Goal: Information Seeking & Learning: Learn about a topic

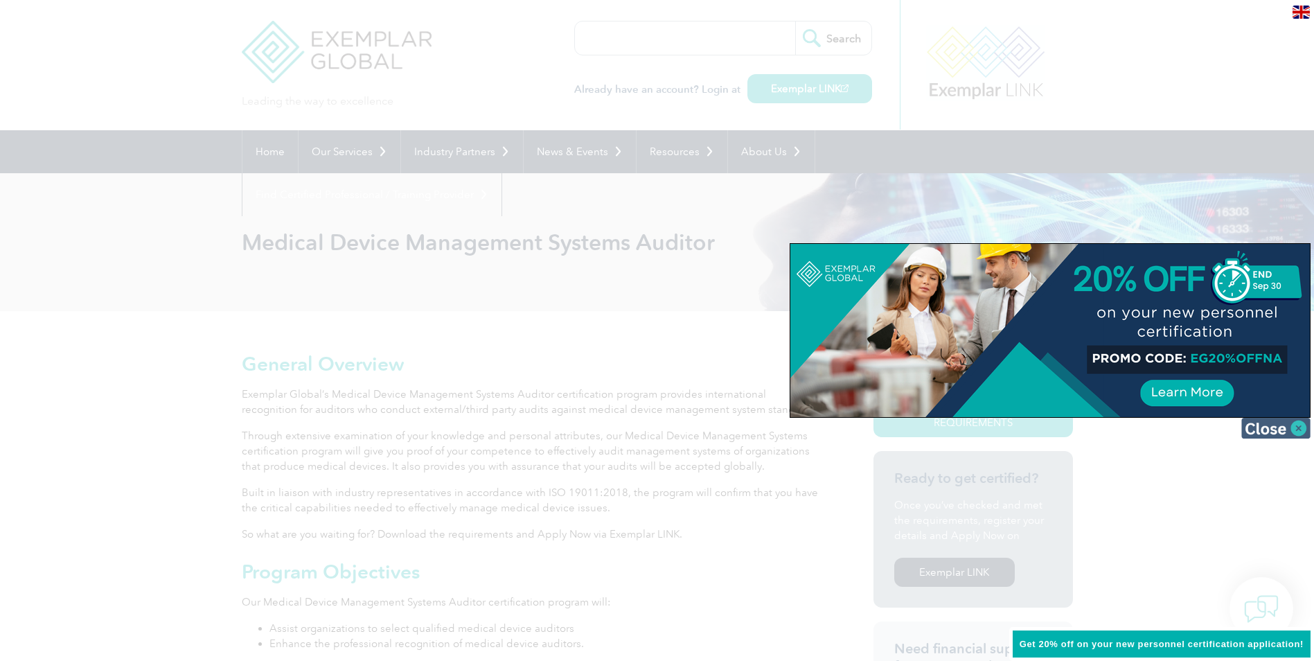
click at [1294, 426] on img at bounding box center [1276, 428] width 69 height 21
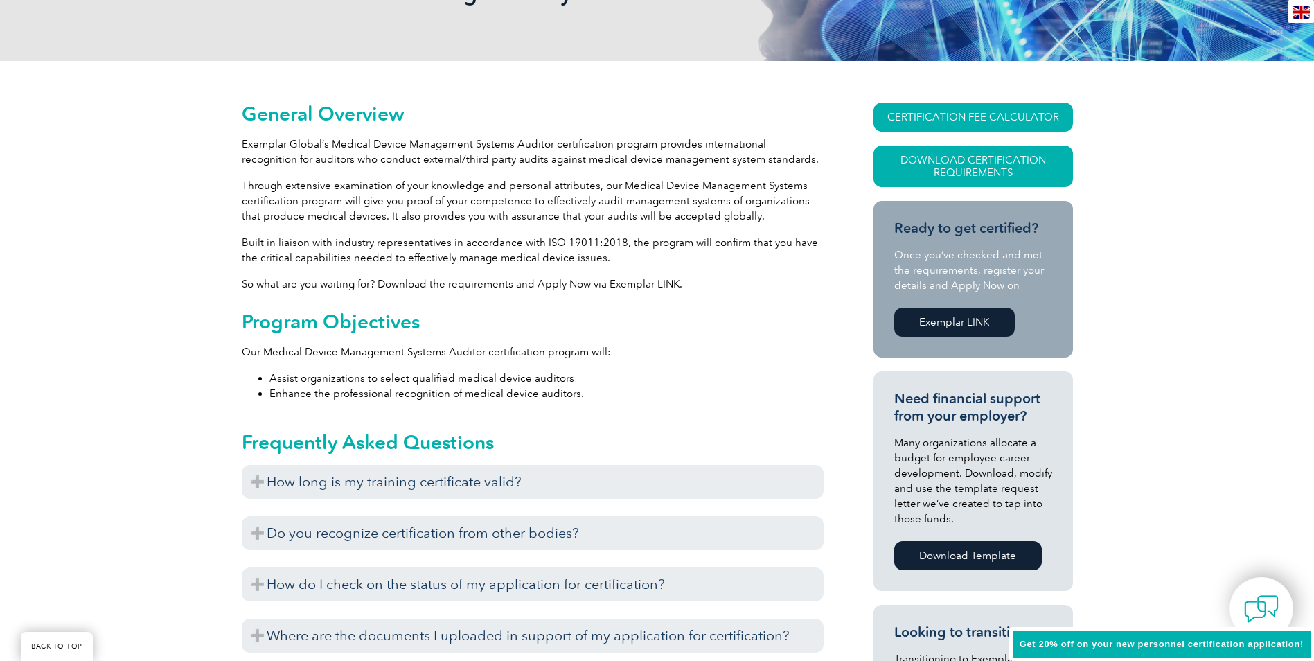
scroll to position [254, 0]
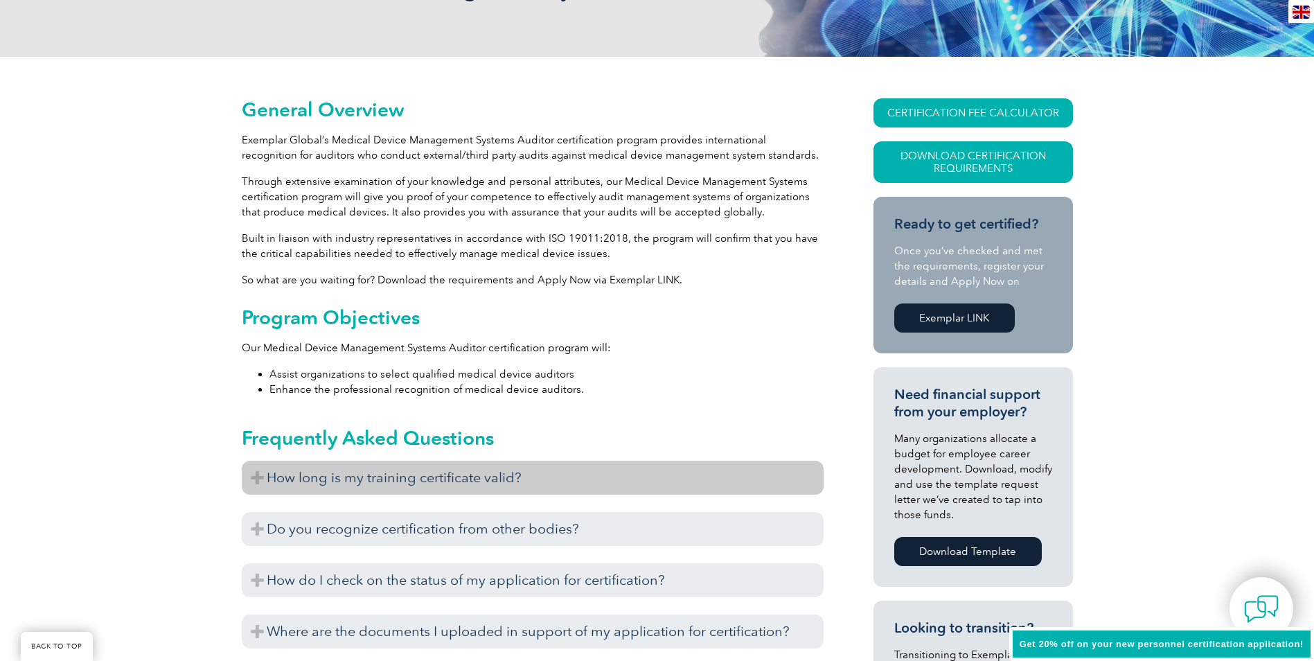
click at [258, 481] on h3 "How long is my training certificate valid?" at bounding box center [533, 478] width 582 height 34
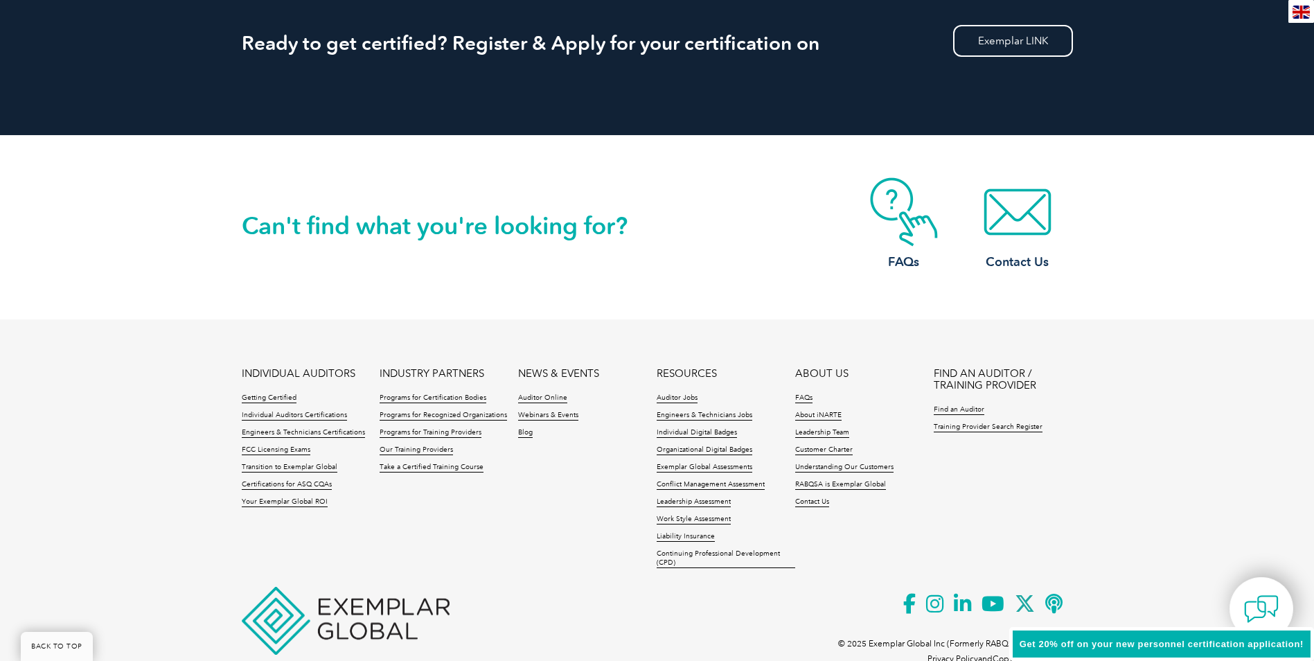
scroll to position [1779, 0]
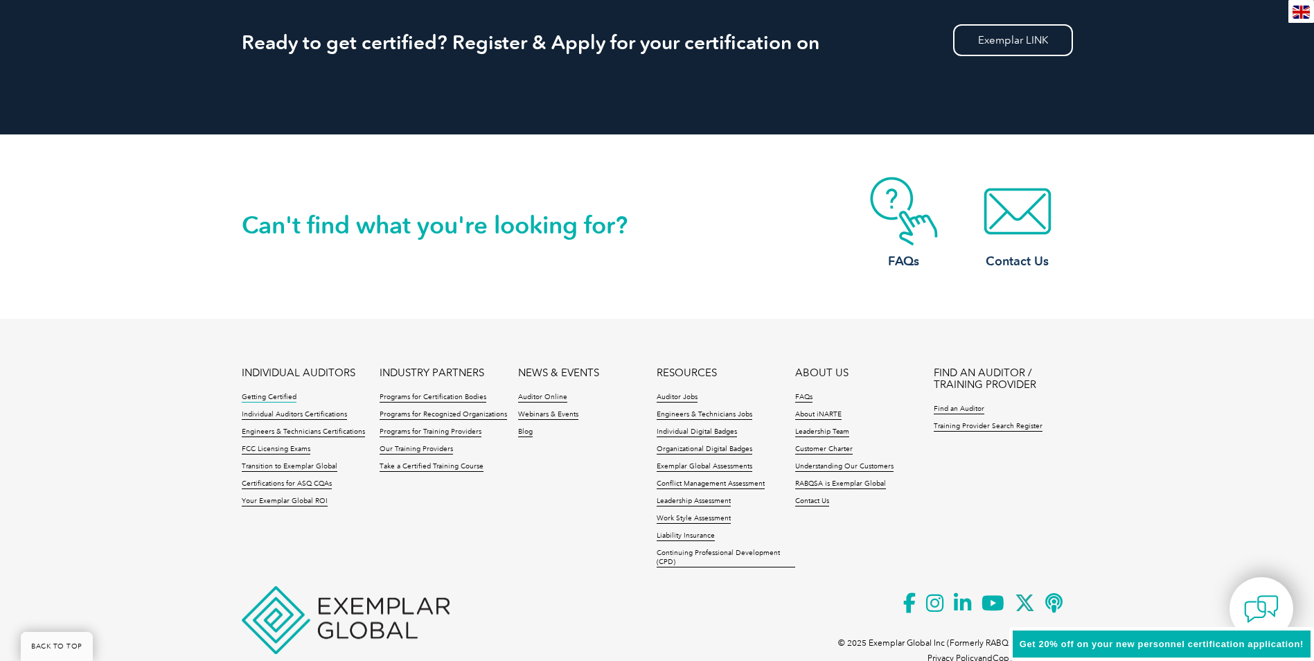
click at [263, 399] on link "Getting Certified" at bounding box center [269, 398] width 55 height 10
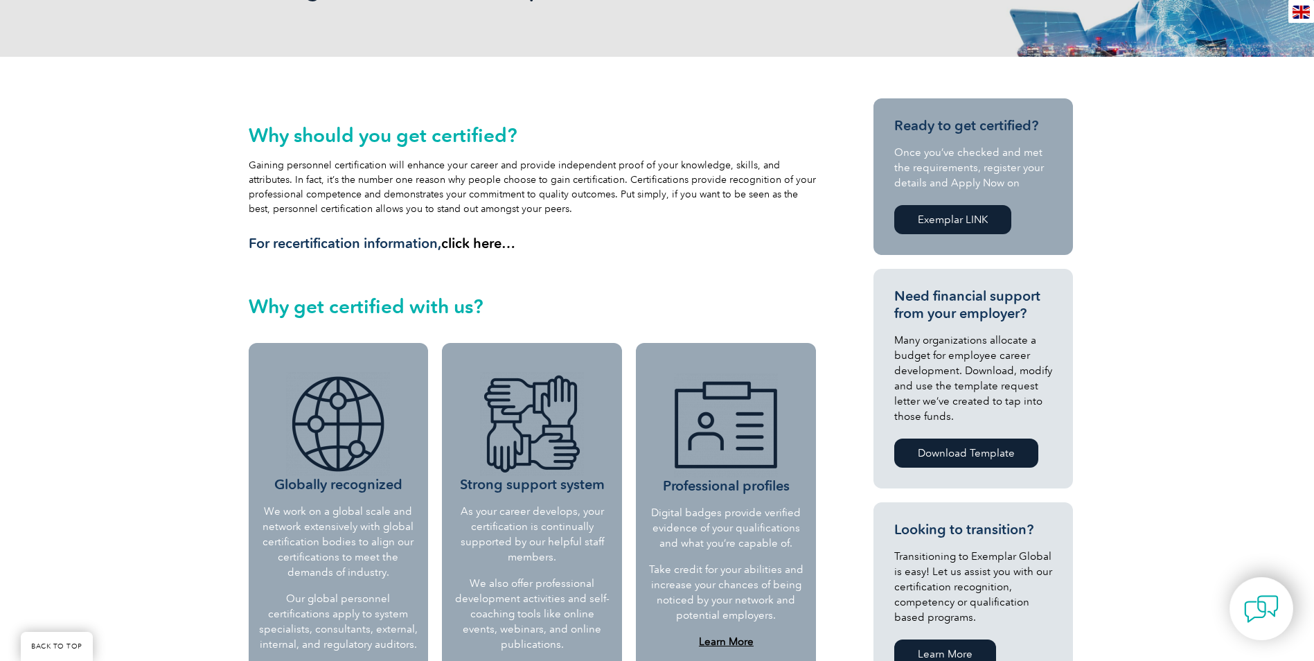
scroll to position [508, 0]
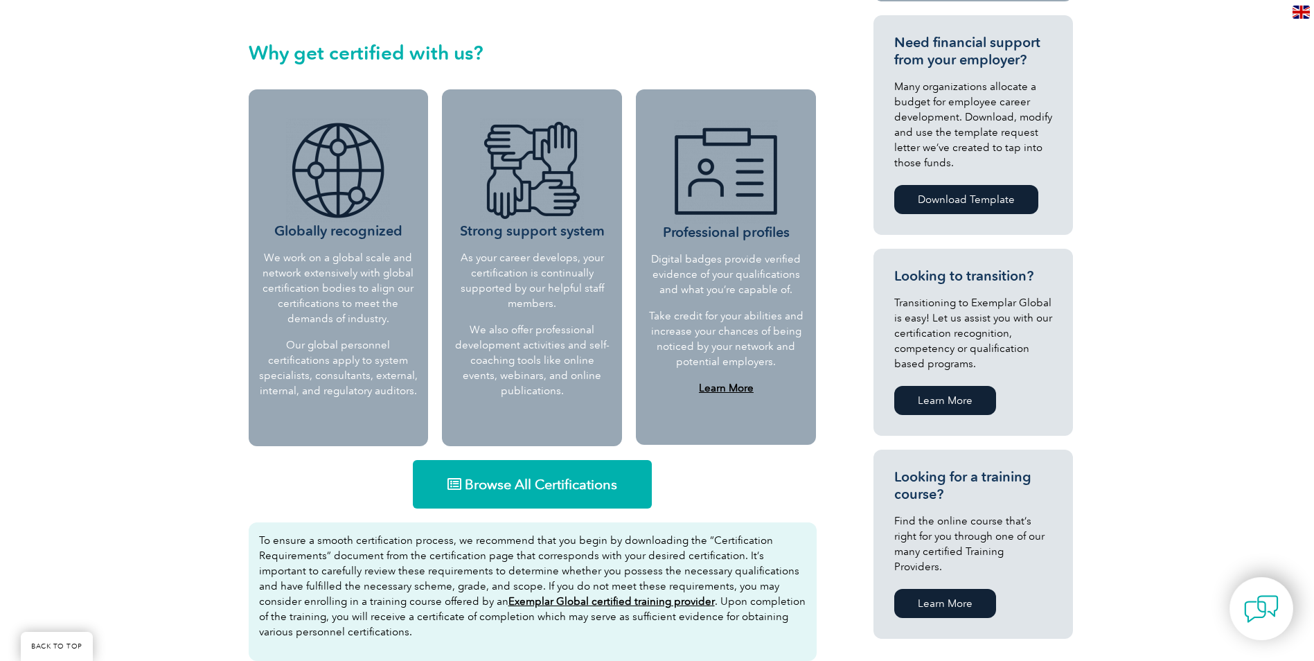
click at [937, 594] on link "Learn More" at bounding box center [945, 603] width 102 height 29
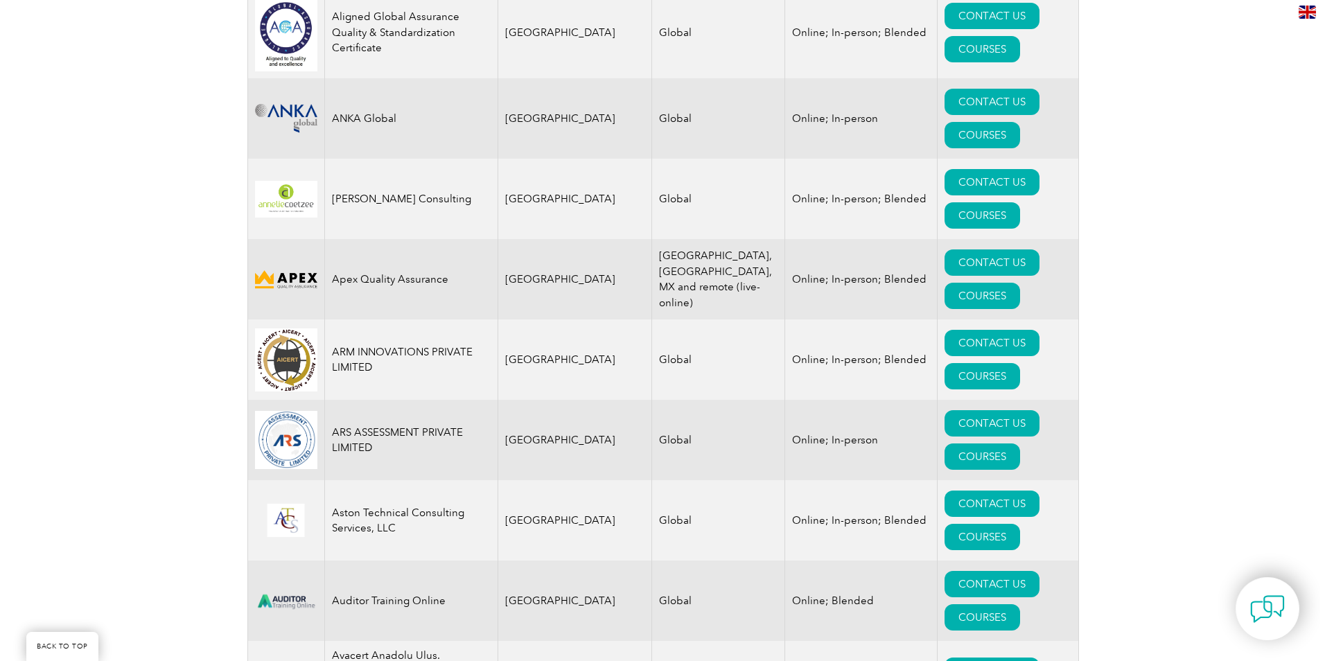
scroll to position [1607, 0]
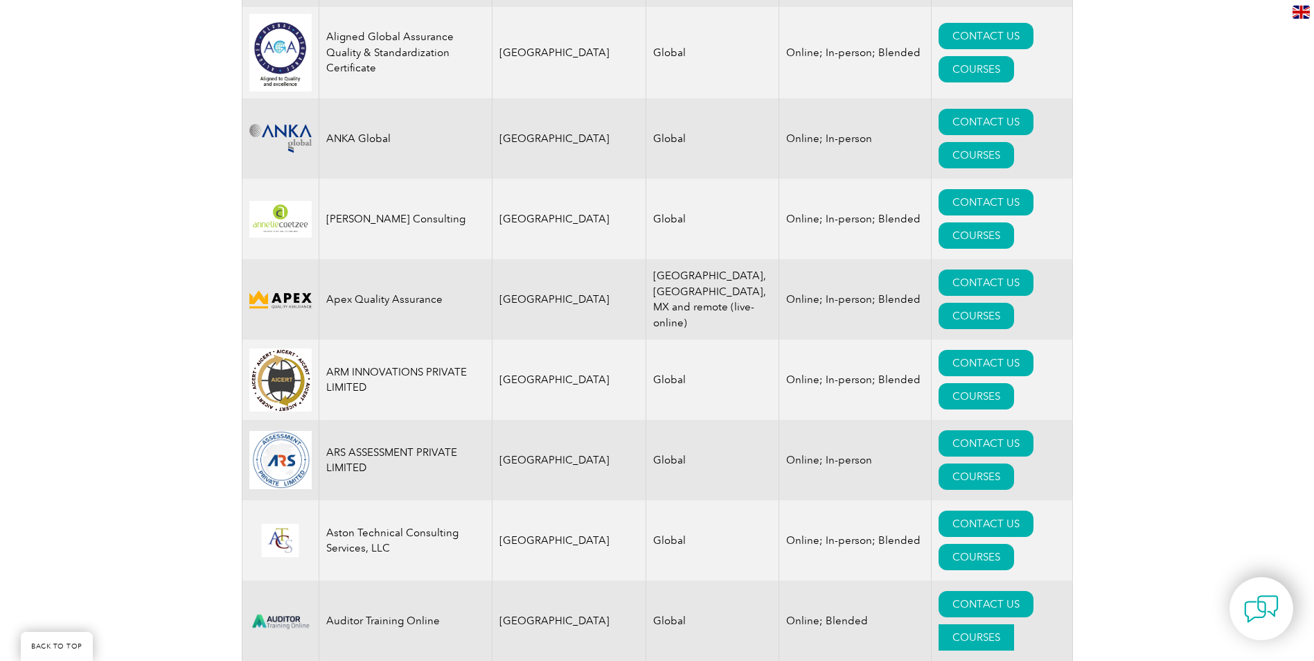
click at [985, 624] on link "COURSES" at bounding box center [977, 637] width 76 height 26
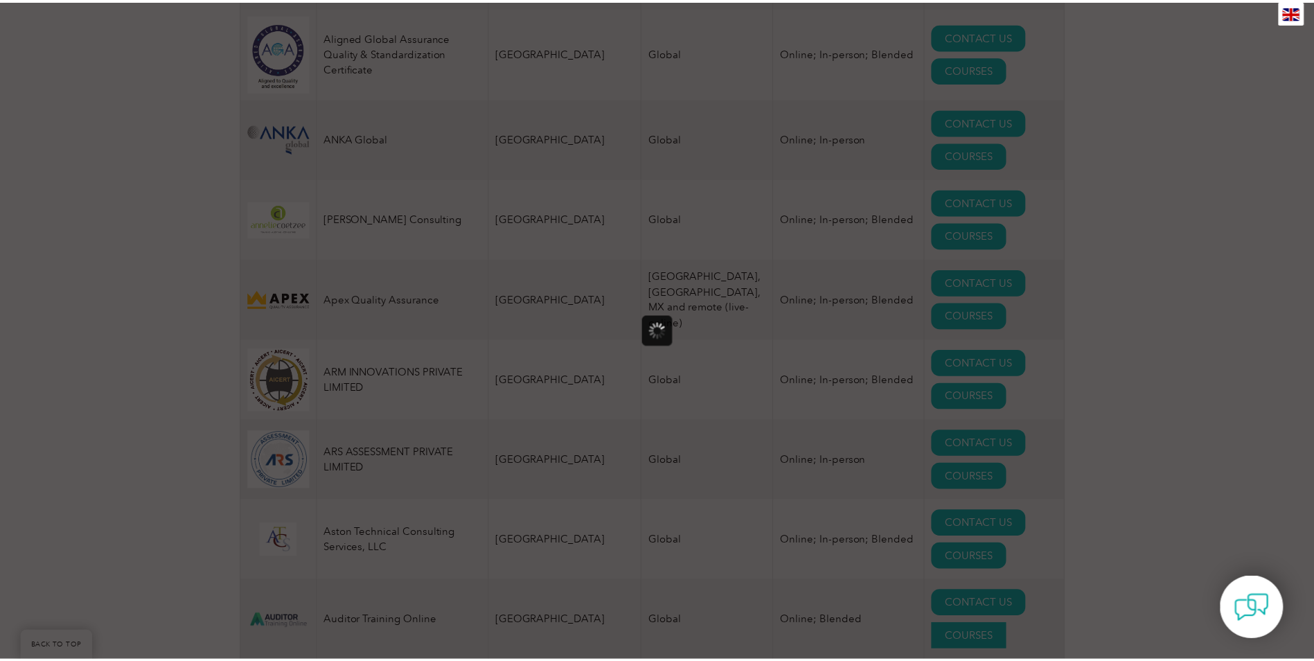
scroll to position [0, 0]
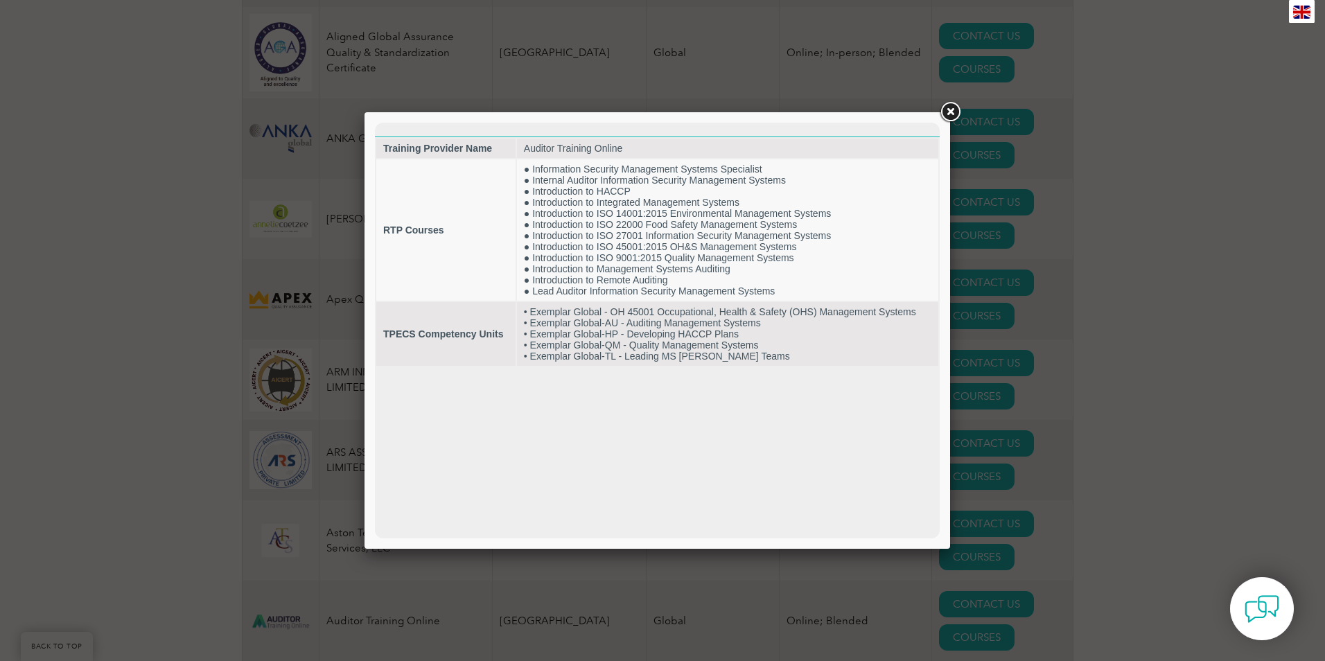
click at [952, 115] on link at bounding box center [949, 112] width 25 height 25
